Goal: Task Accomplishment & Management: Manage account settings

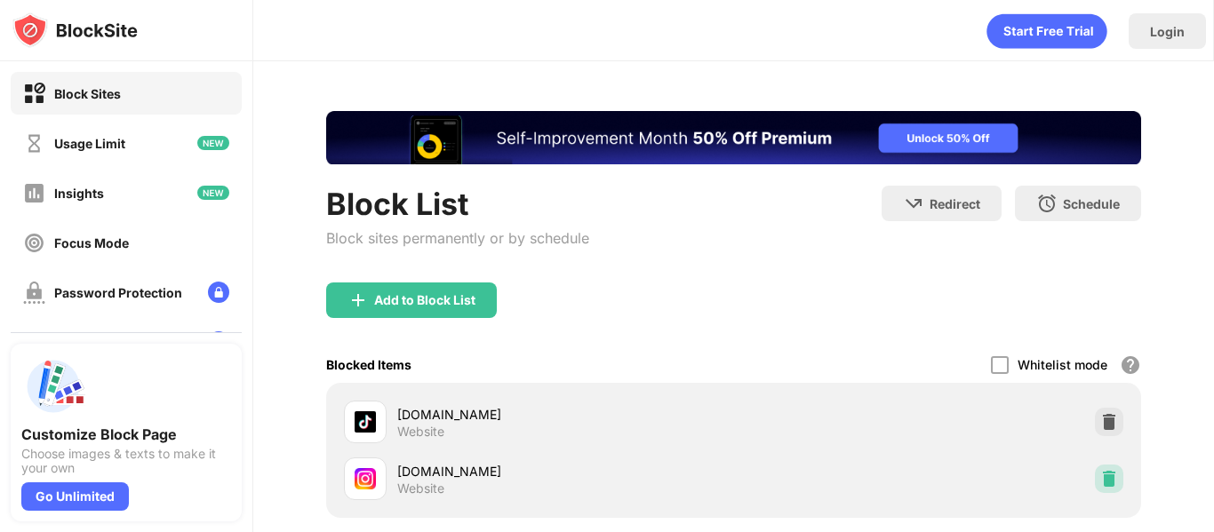
click at [1096, 488] on div at bounding box center [1109, 479] width 28 height 28
